Goal: Task Accomplishment & Management: Manage account settings

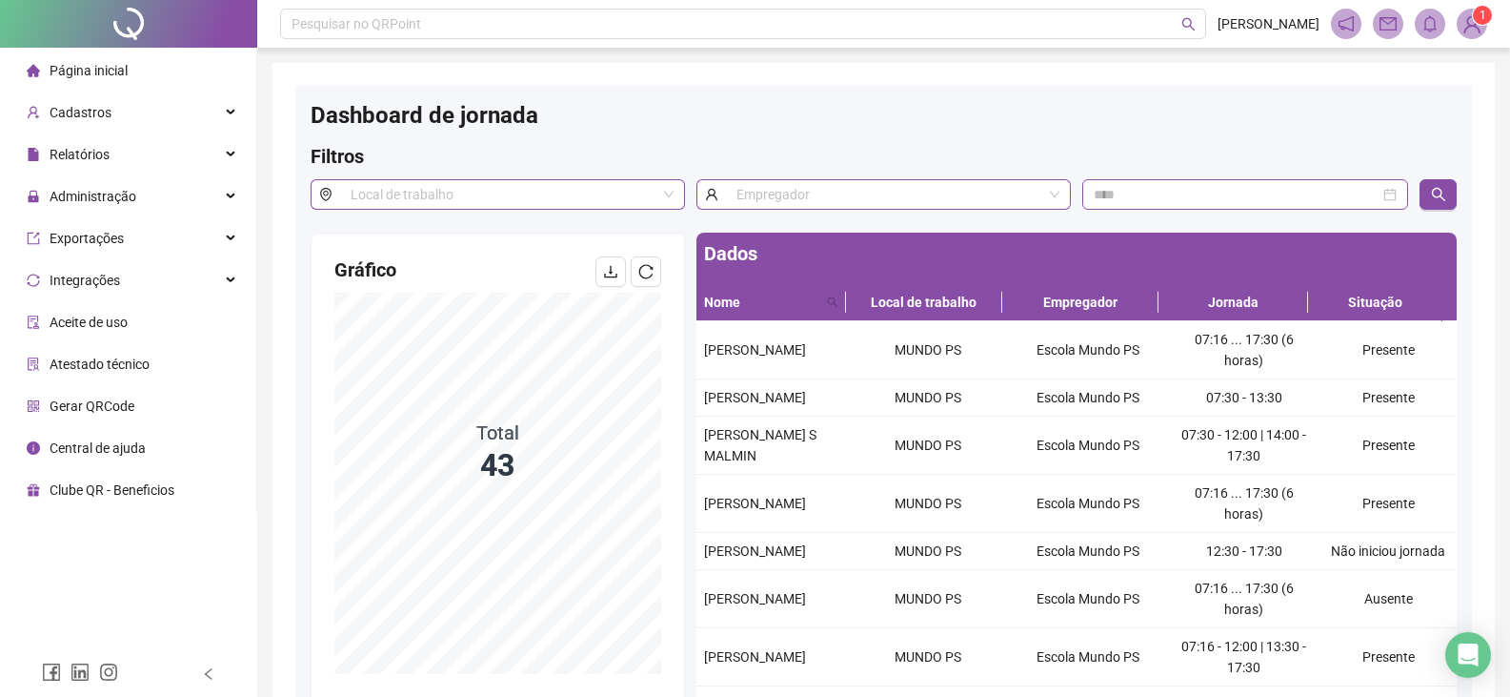
click at [108, 74] on span "Página inicial" at bounding box center [89, 70] width 78 height 15
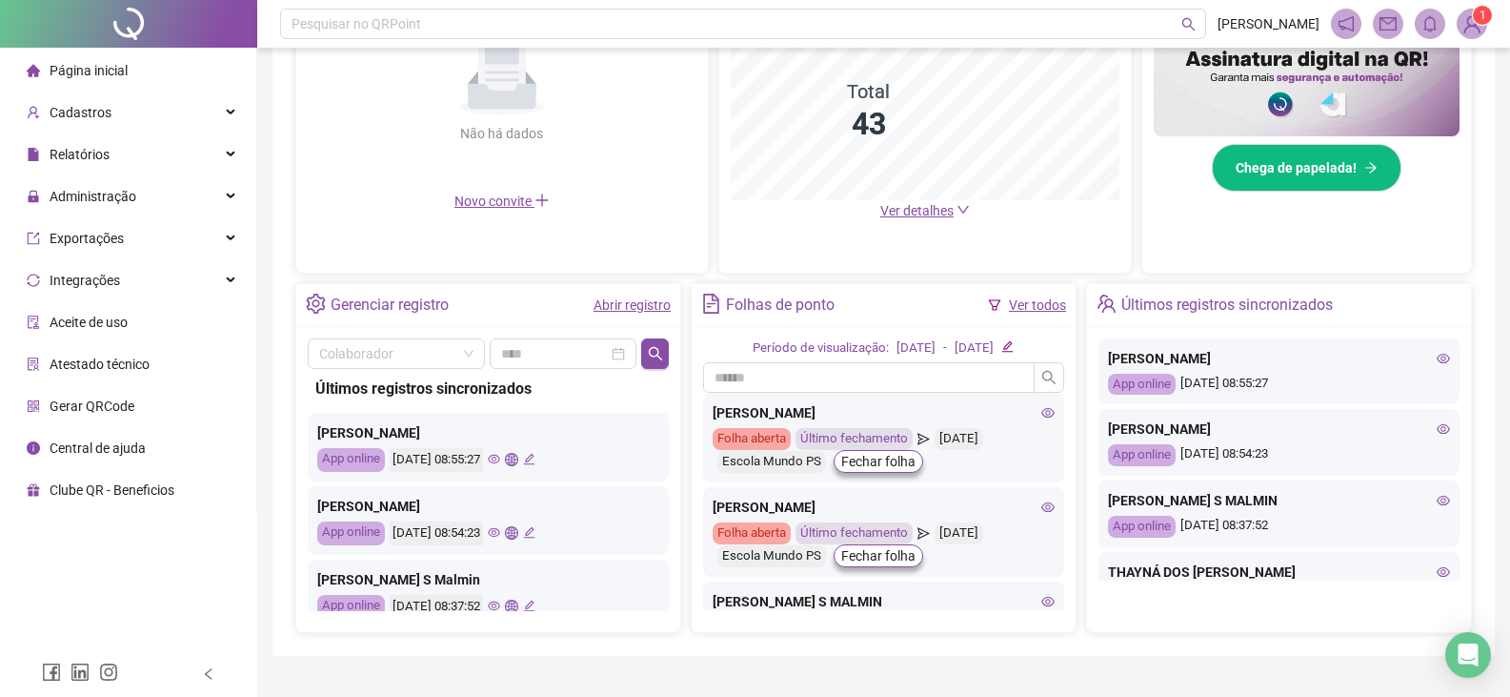
click at [905, 207] on span "Ver detalhes" at bounding box center [916, 210] width 73 height 15
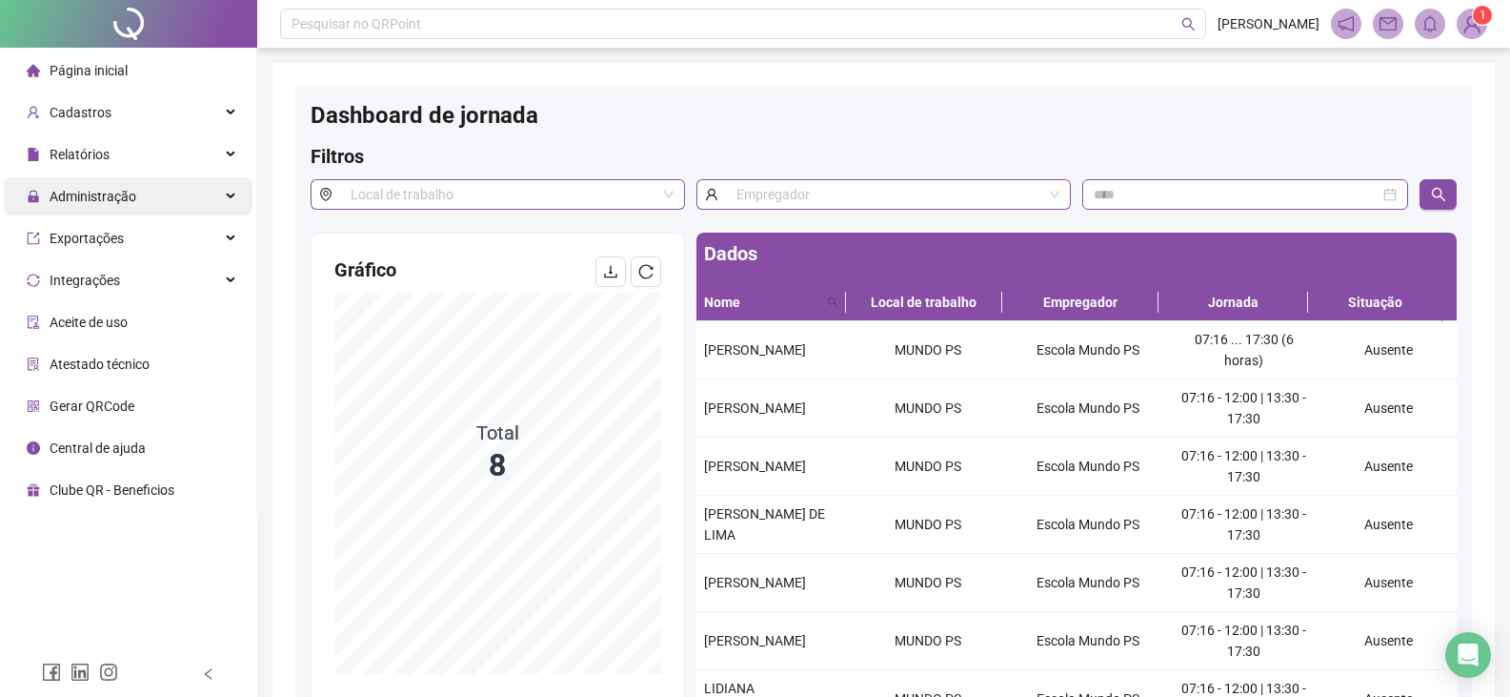
click at [120, 190] on span "Administração" at bounding box center [93, 196] width 87 height 15
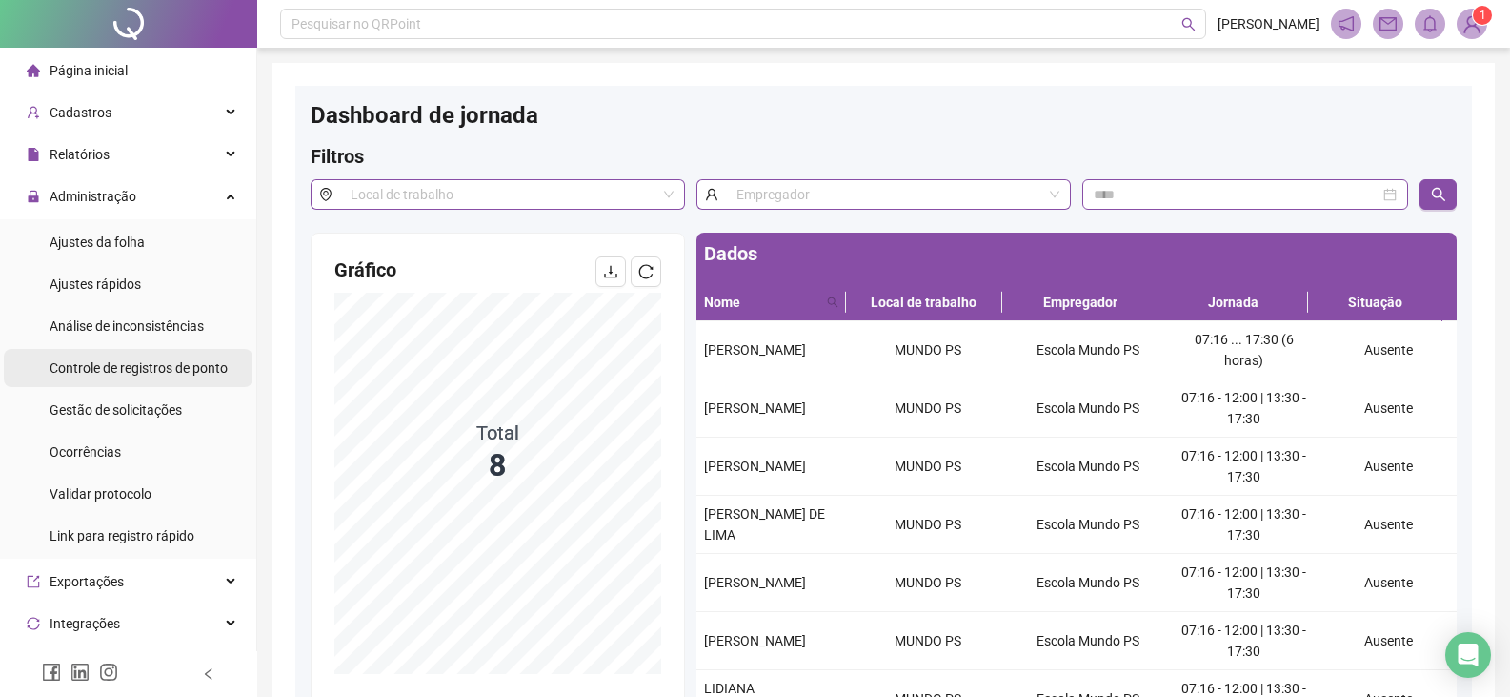
click at [92, 369] on span "Controle de registros de ponto" at bounding box center [139, 367] width 178 height 15
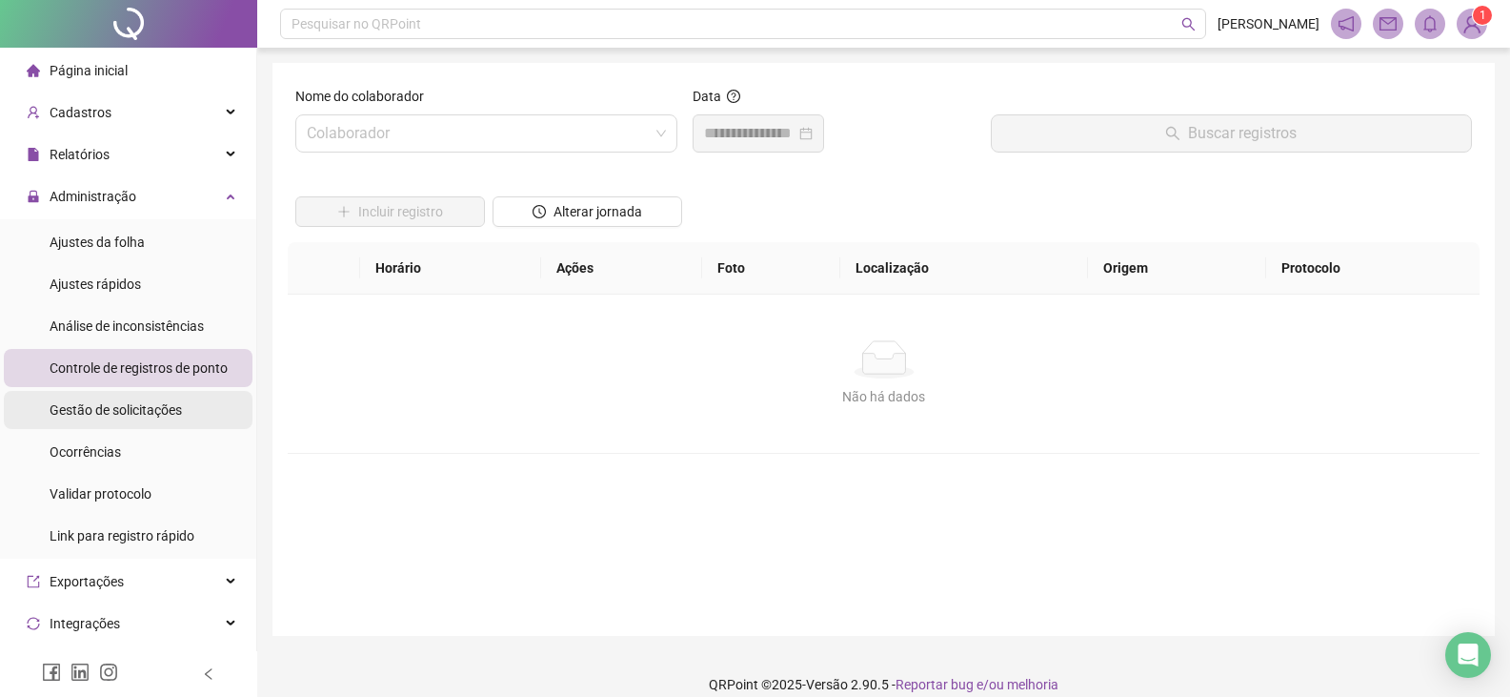
click at [96, 411] on span "Gestão de solicitações" at bounding box center [116, 409] width 132 height 15
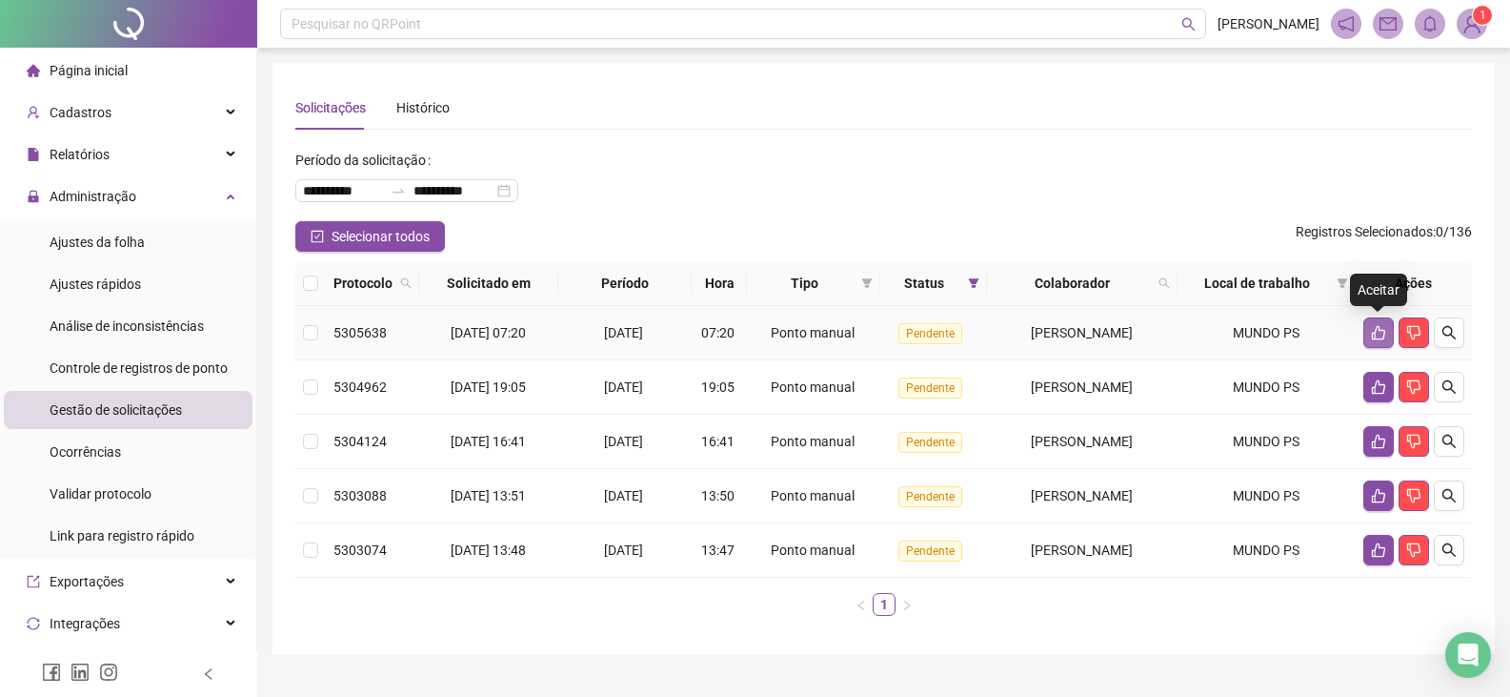
click at [1368, 328] on button "button" at bounding box center [1378, 332] width 30 height 30
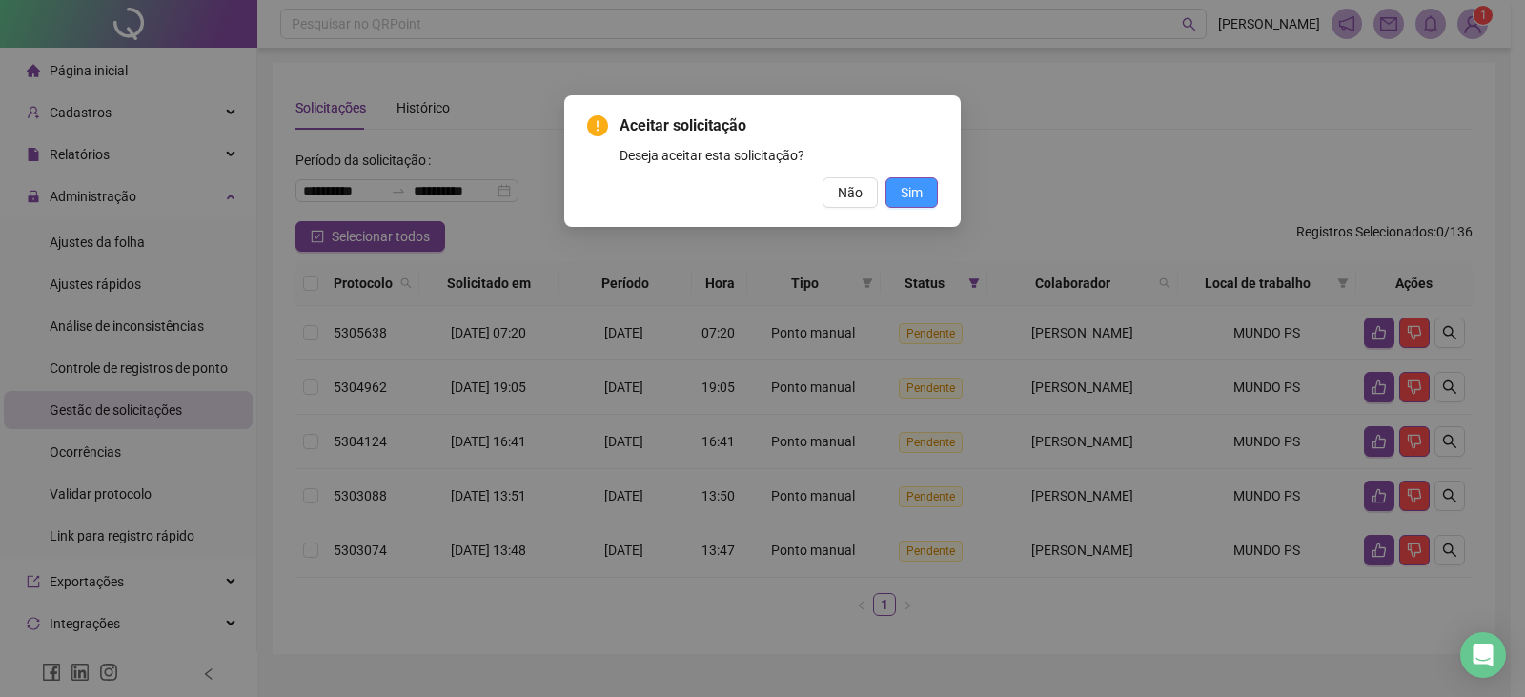
click at [914, 192] on span "Sim" at bounding box center [911, 192] width 22 height 21
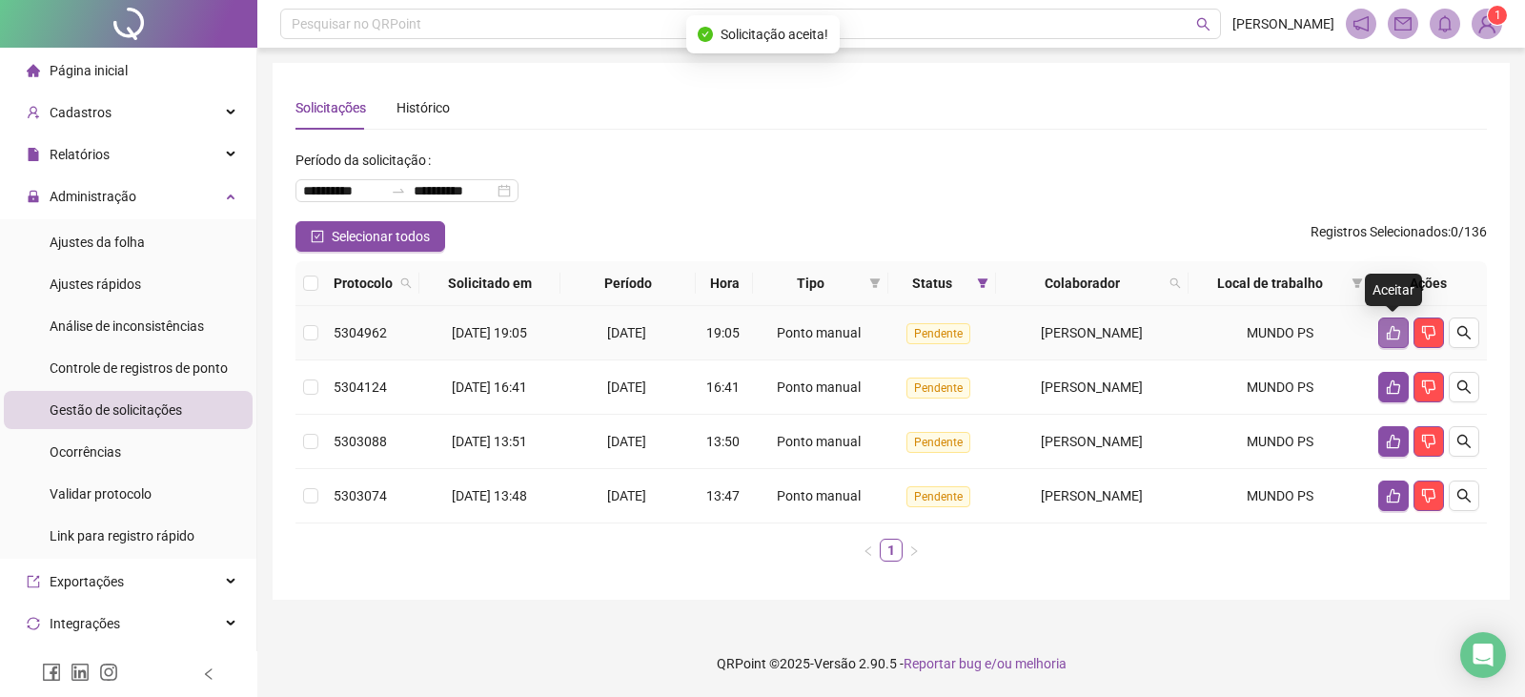
click at [1388, 333] on icon "like" at bounding box center [1392, 333] width 13 height 14
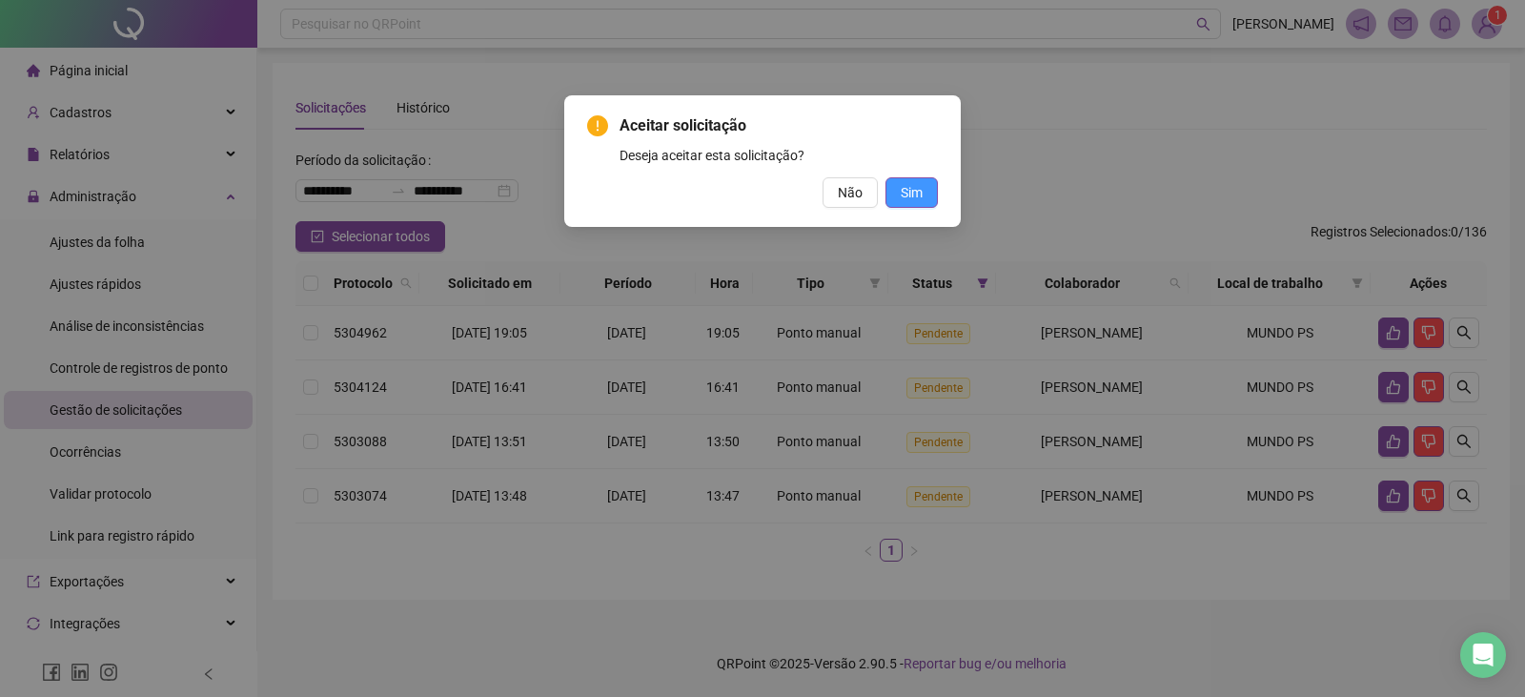
click at [890, 191] on button "Sim" at bounding box center [911, 192] width 52 height 30
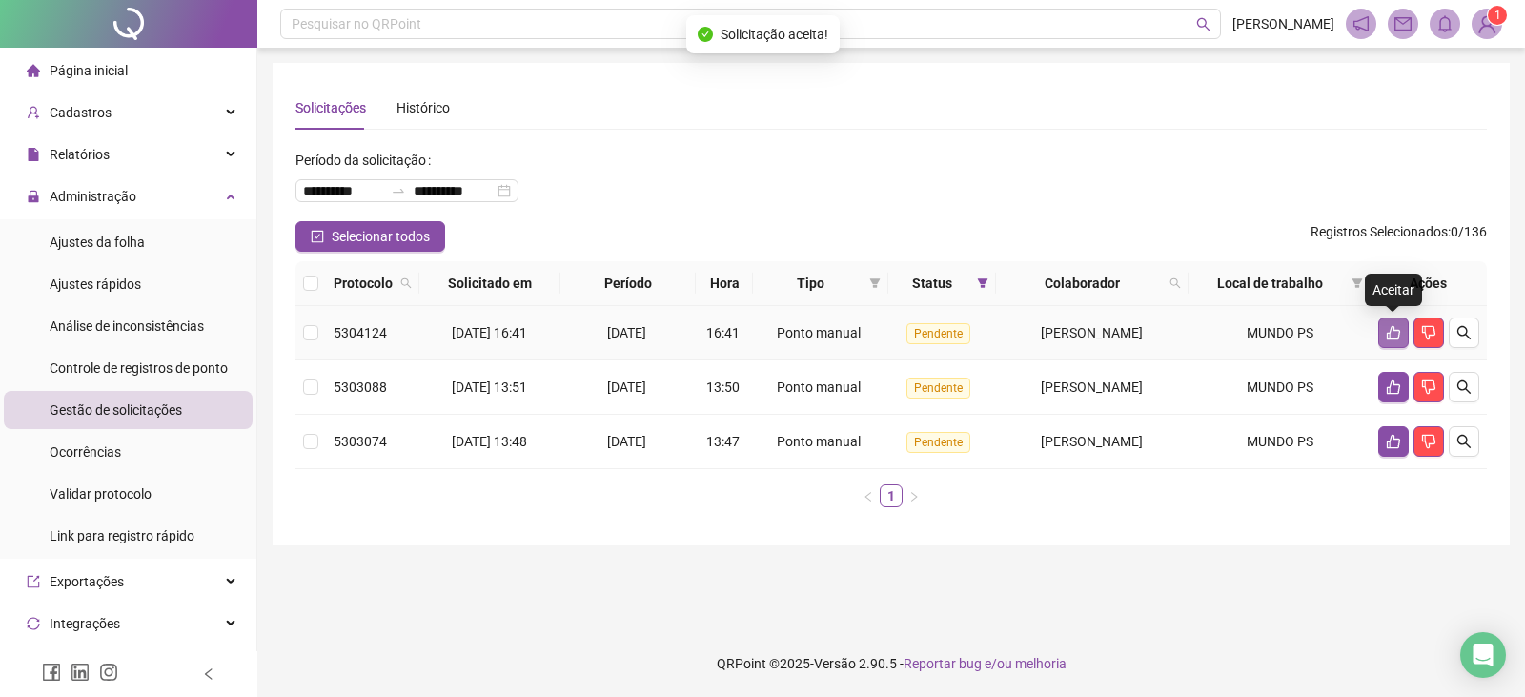
click at [1389, 335] on icon "like" at bounding box center [1392, 333] width 13 height 14
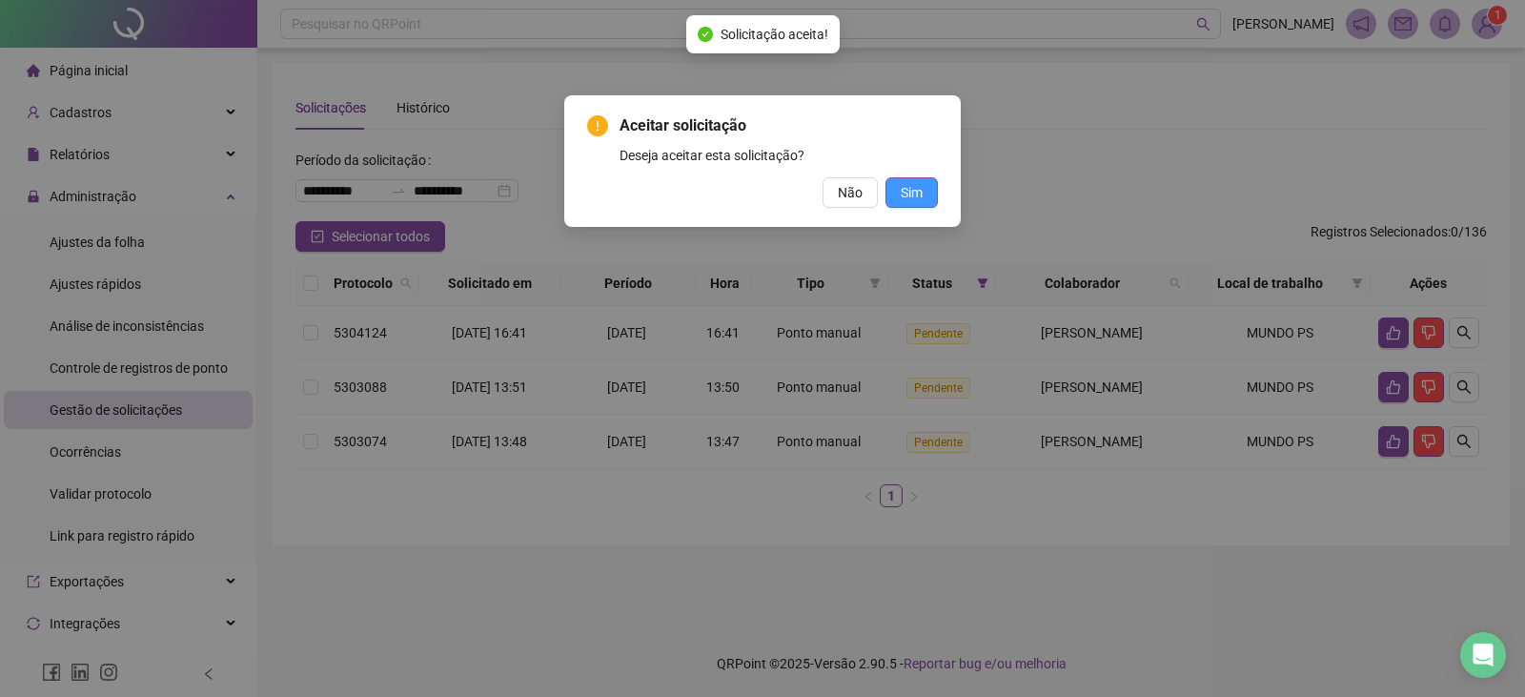
click at [920, 201] on span "Sim" at bounding box center [911, 192] width 22 height 21
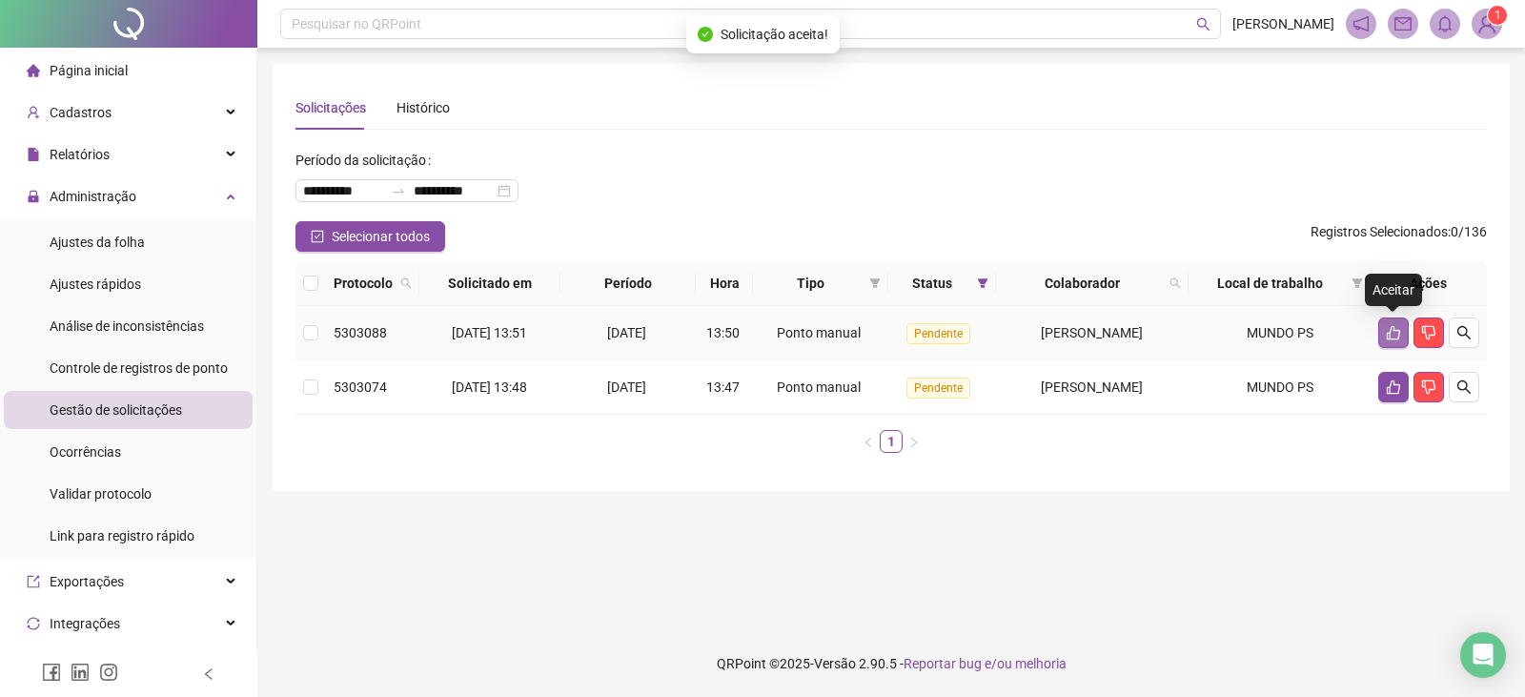
click at [1394, 331] on icon "like" at bounding box center [1392, 333] width 13 height 14
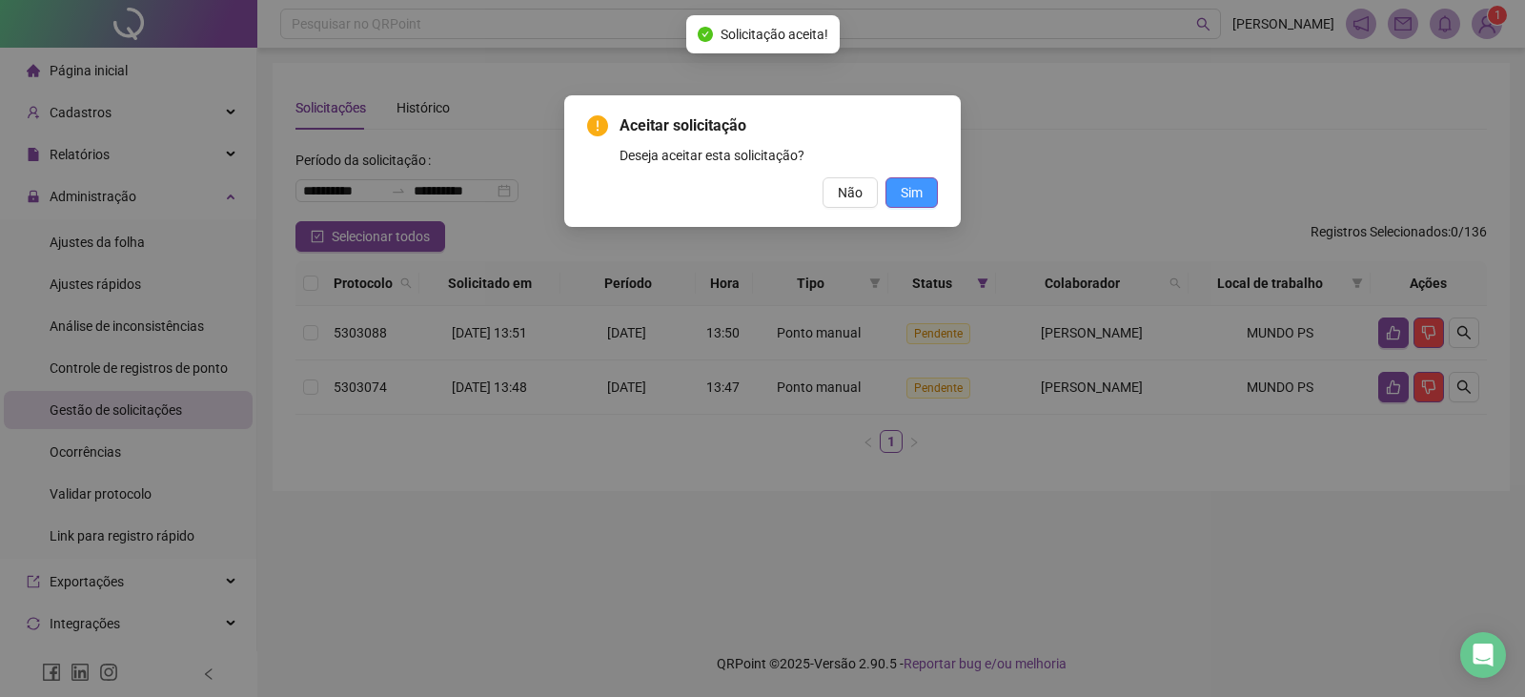
click at [902, 198] on span "Sim" at bounding box center [911, 192] width 22 height 21
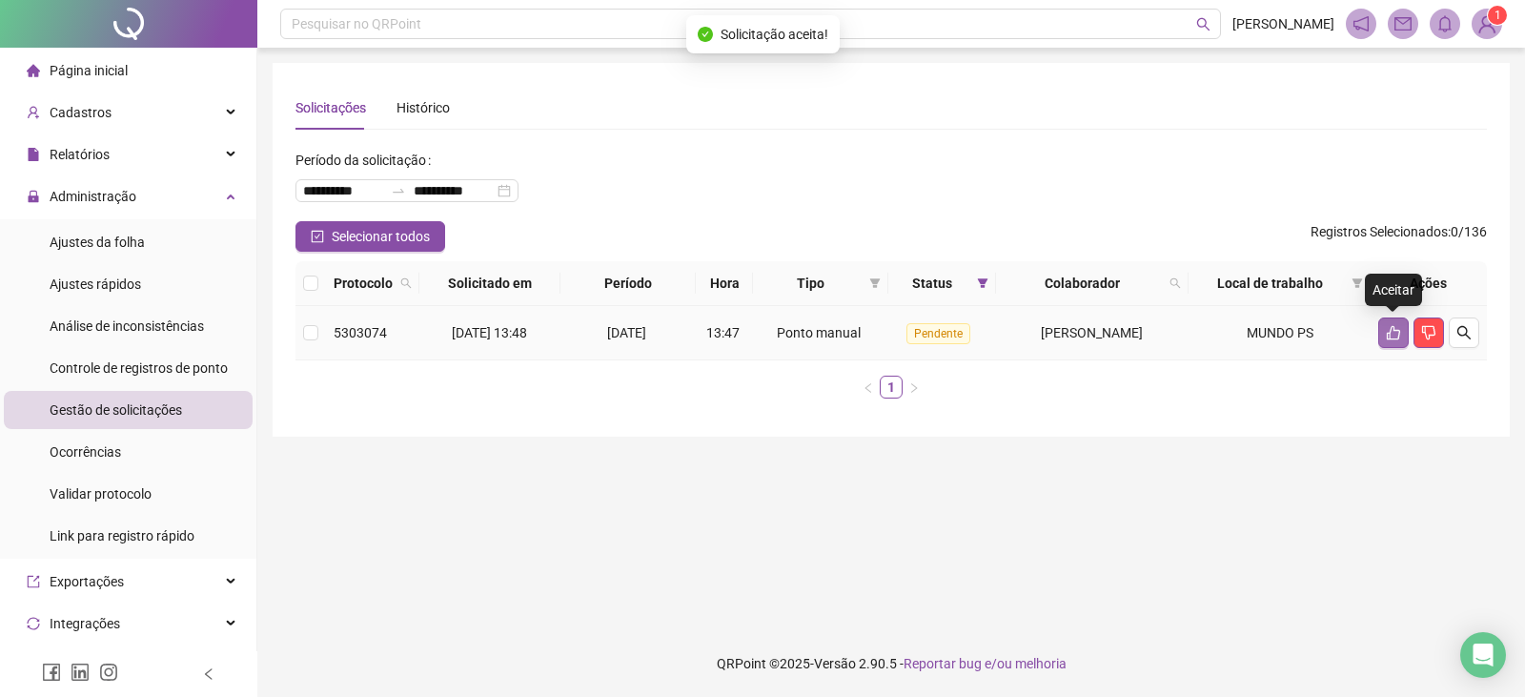
click at [1396, 337] on icon "like" at bounding box center [1392, 332] width 15 height 15
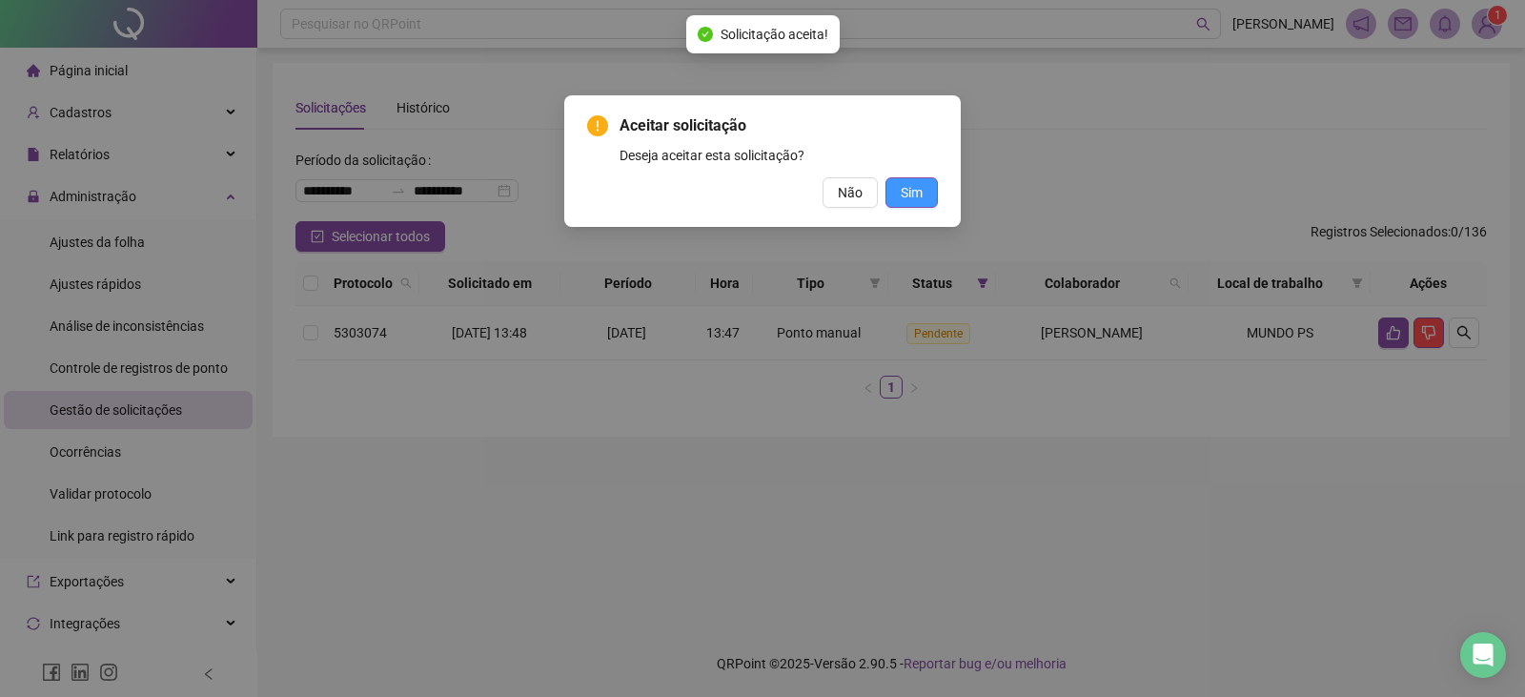
click at [908, 192] on span "Sim" at bounding box center [911, 192] width 22 height 21
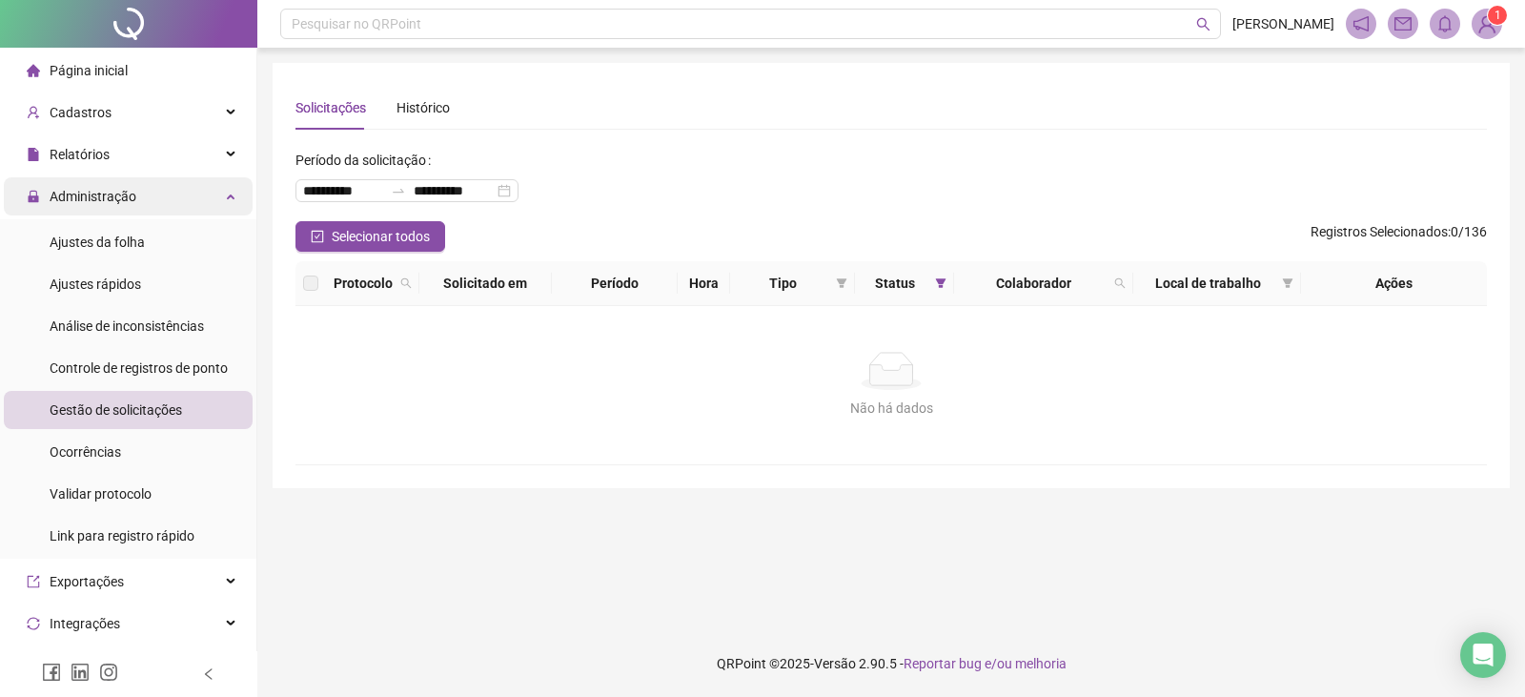
click at [119, 203] on span "Administração" at bounding box center [93, 196] width 87 height 15
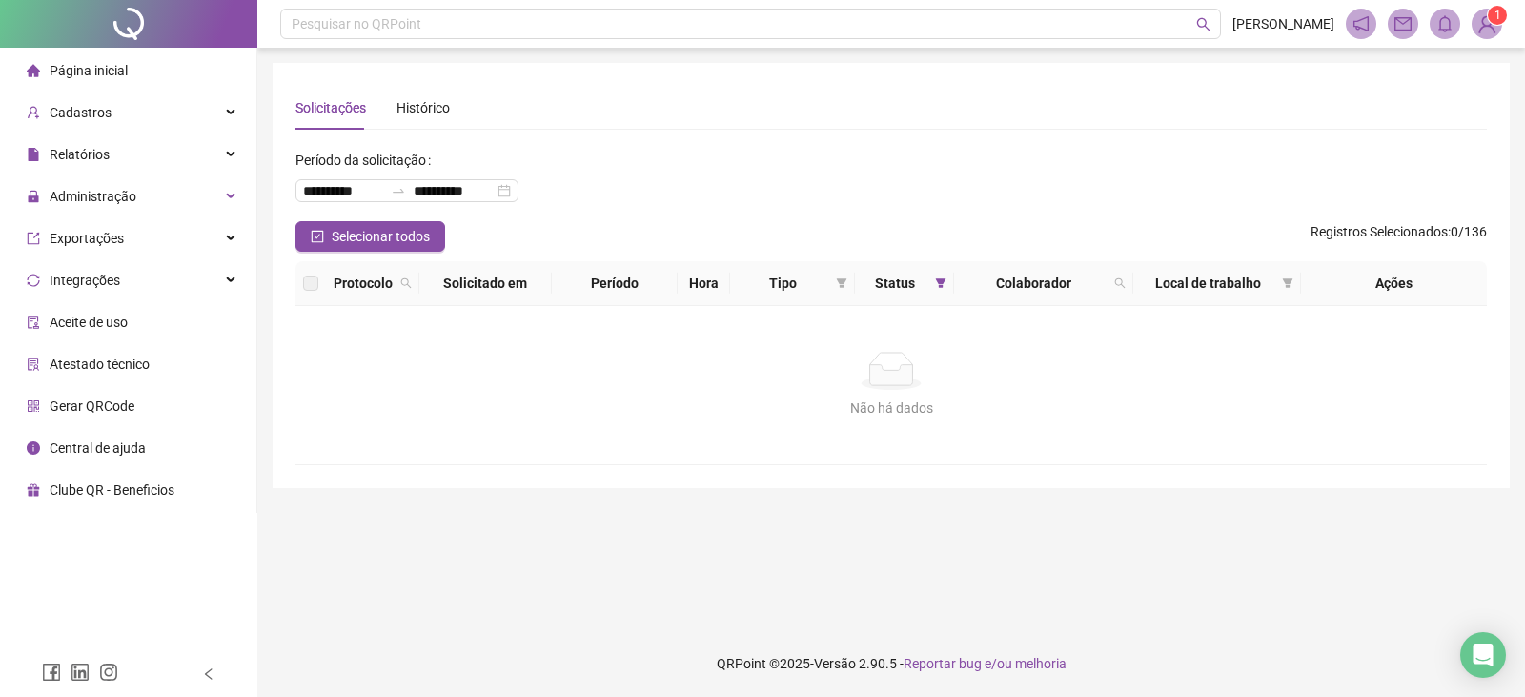
click at [121, 75] on span "Página inicial" at bounding box center [89, 70] width 78 height 15
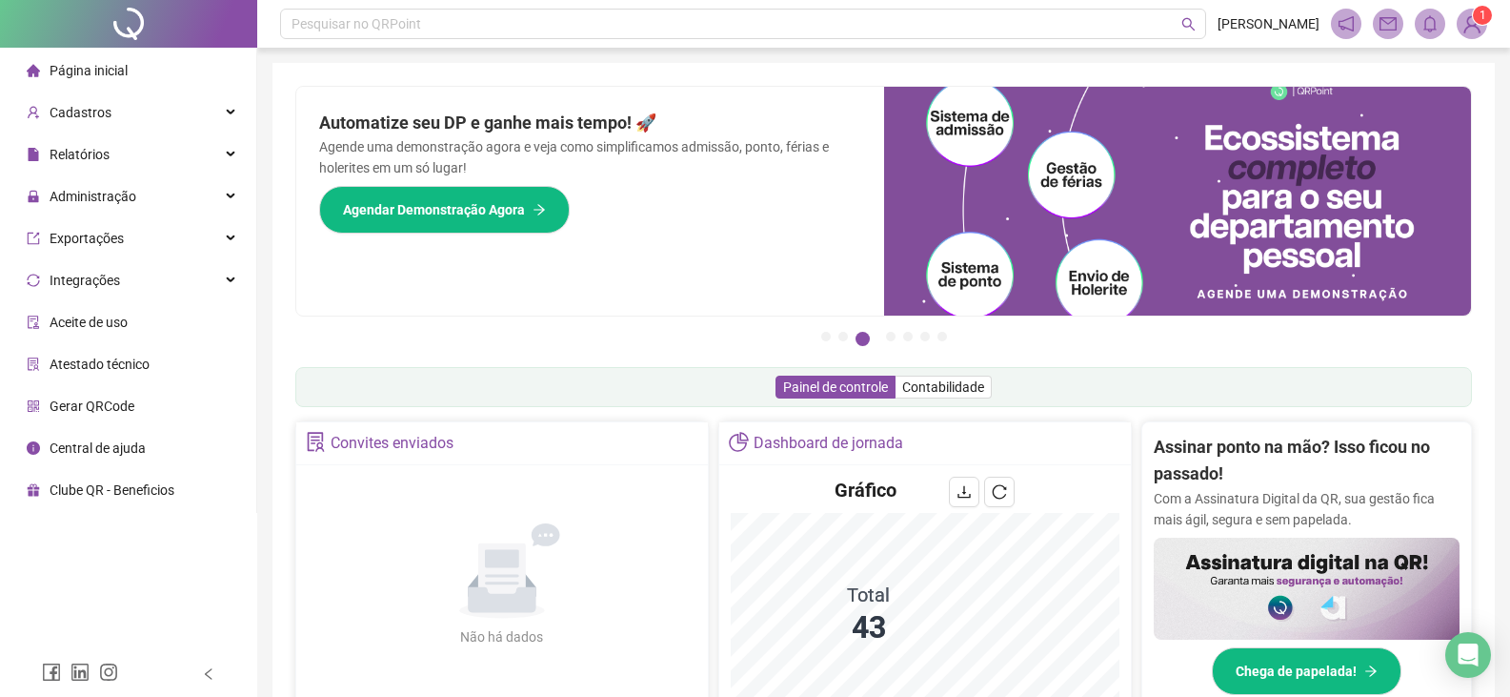
click at [117, 71] on span "Página inicial" at bounding box center [89, 70] width 78 height 15
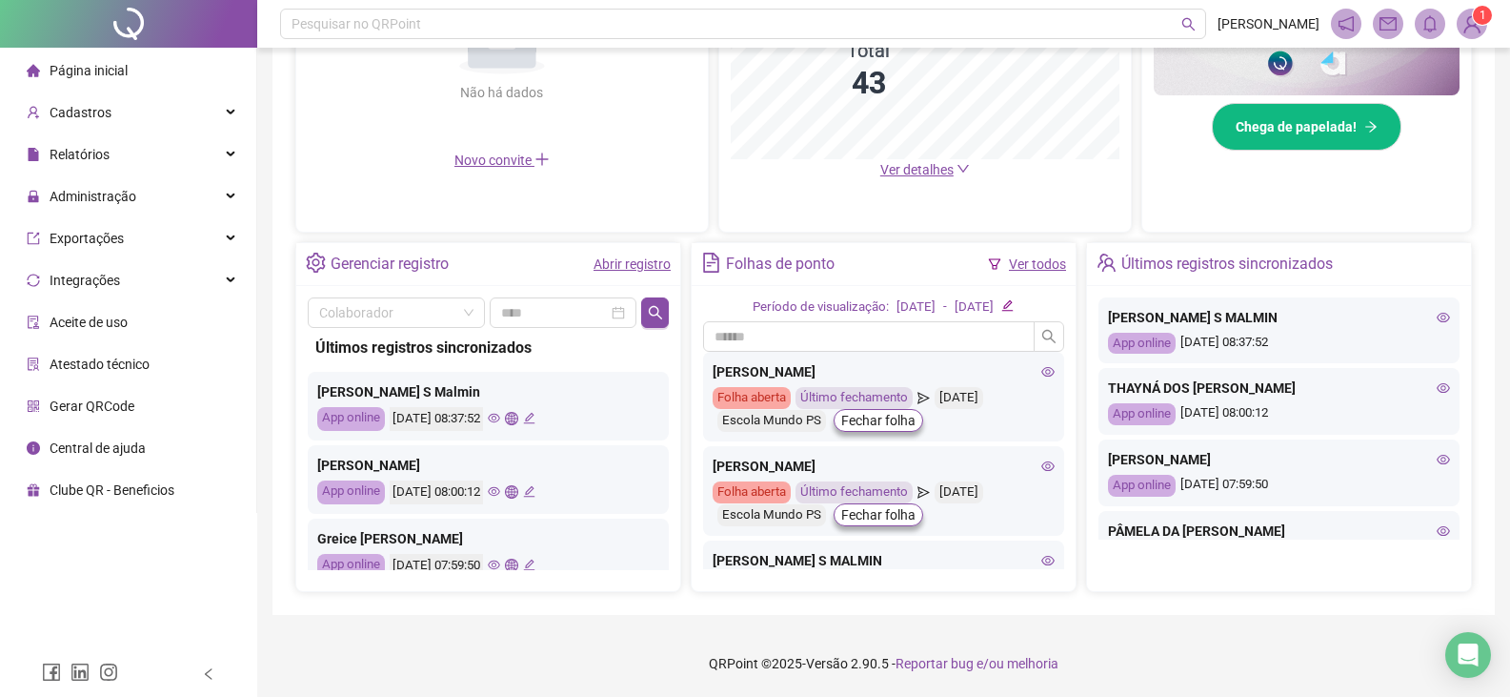
scroll to position [95, 0]
